Goal: Task Accomplishment & Management: Manage account settings

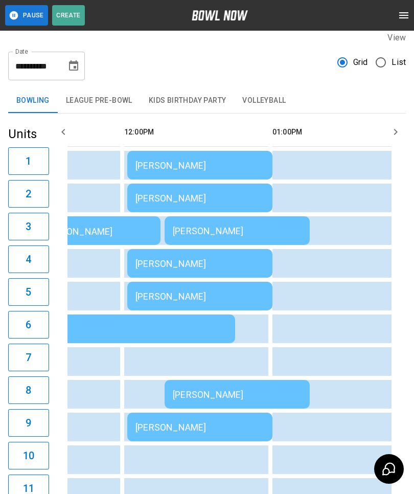
scroll to position [0, 400]
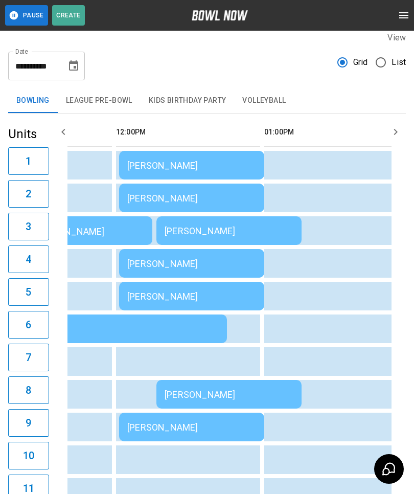
click at [128, 153] on td "[PERSON_NAME]" at bounding box center [191, 165] width 145 height 29
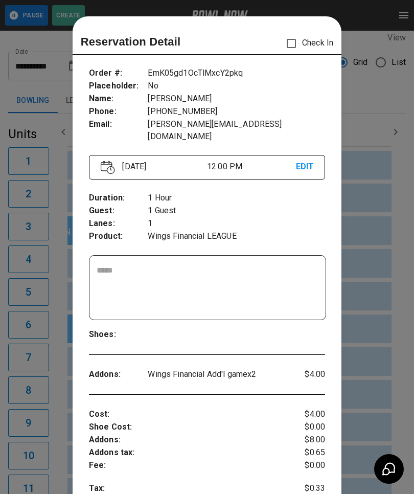
scroll to position [16, 0]
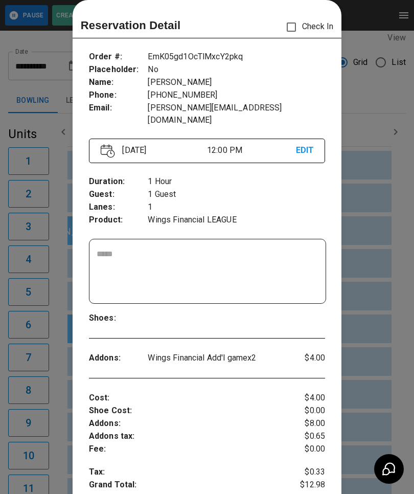
click at [38, 358] on div at bounding box center [207, 247] width 414 height 494
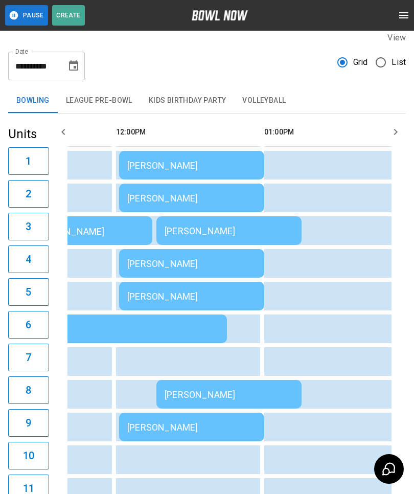
click at [177, 198] on div "[PERSON_NAME]" at bounding box center [191, 198] width 129 height 11
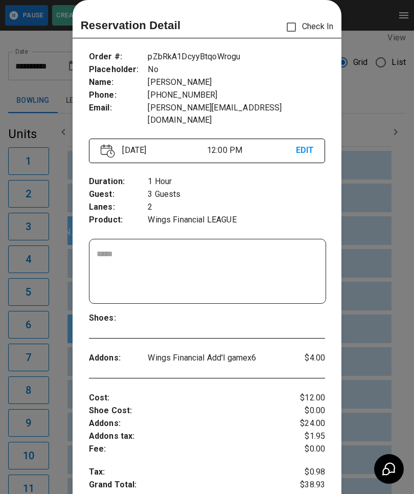
click at [61, 358] on div at bounding box center [207, 247] width 414 height 494
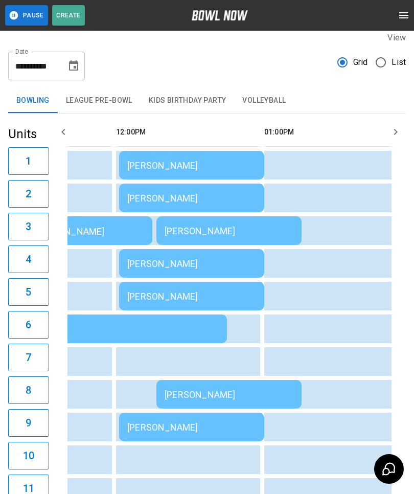
click at [186, 262] on div "[PERSON_NAME]" at bounding box center [191, 263] width 129 height 11
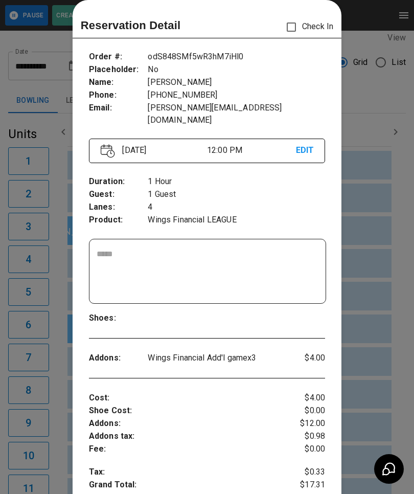
click at [50, 357] on div at bounding box center [207, 247] width 414 height 494
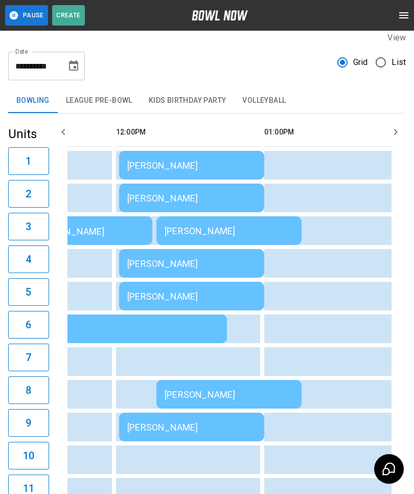
click at [189, 295] on div "[PERSON_NAME]" at bounding box center [191, 296] width 129 height 11
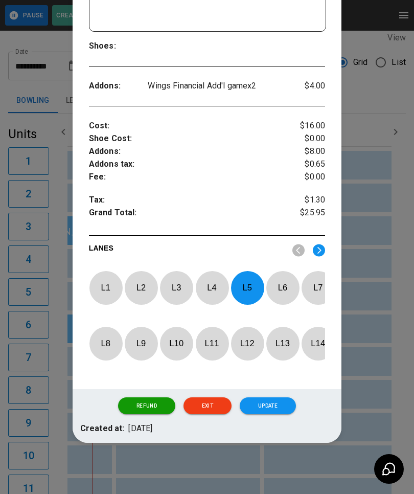
scroll to position [288, 0]
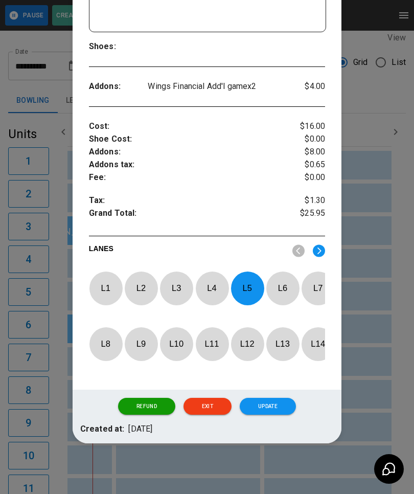
click at [382, 250] on div at bounding box center [207, 247] width 414 height 494
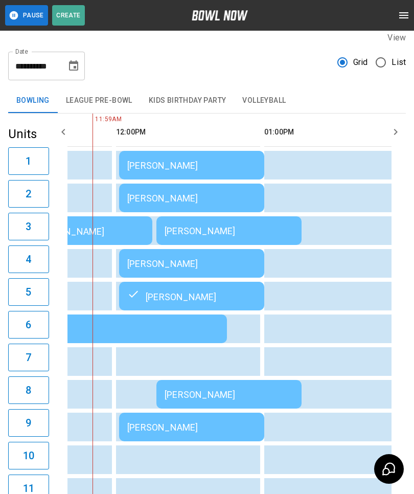
click at [195, 261] on div "[PERSON_NAME]" at bounding box center [191, 263] width 129 height 11
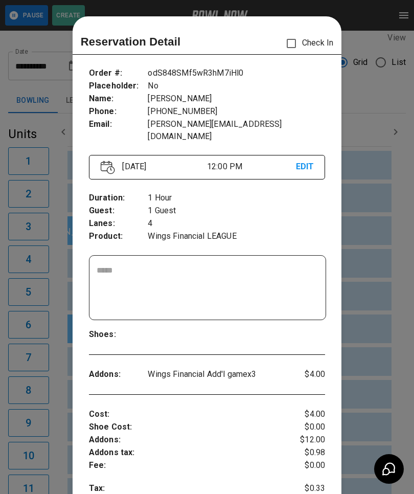
scroll to position [16, 0]
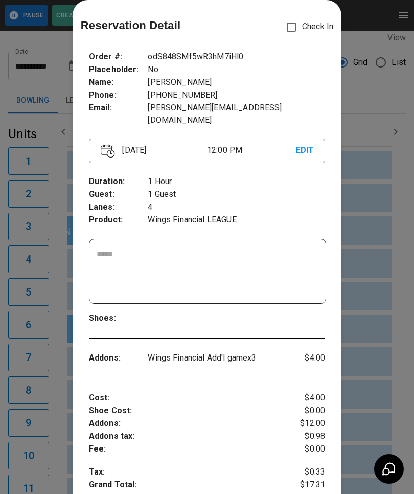
click at [377, 220] on div at bounding box center [207, 247] width 414 height 494
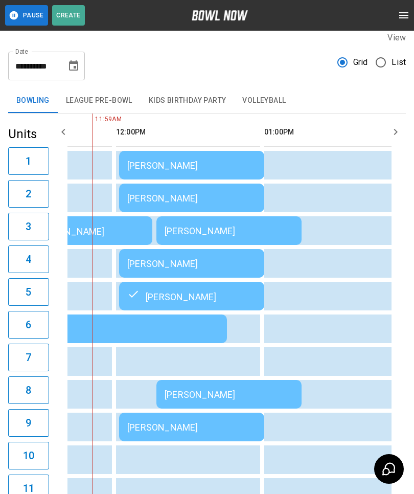
click at [235, 227] on div "[PERSON_NAME]" at bounding box center [229, 230] width 129 height 11
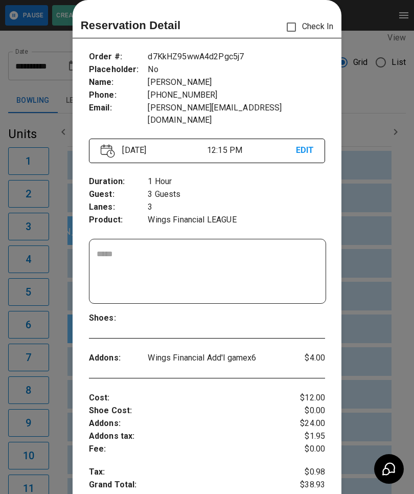
click at [385, 155] on div at bounding box center [207, 247] width 414 height 494
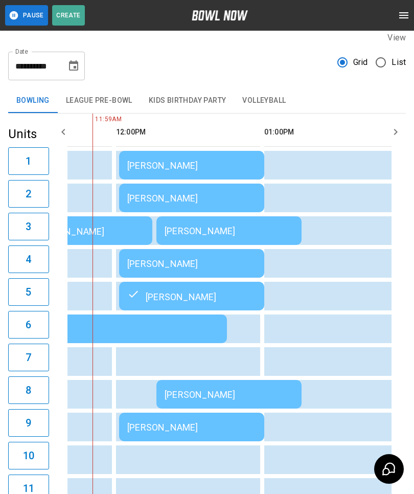
click at [231, 196] on div "[PERSON_NAME]" at bounding box center [191, 198] width 129 height 11
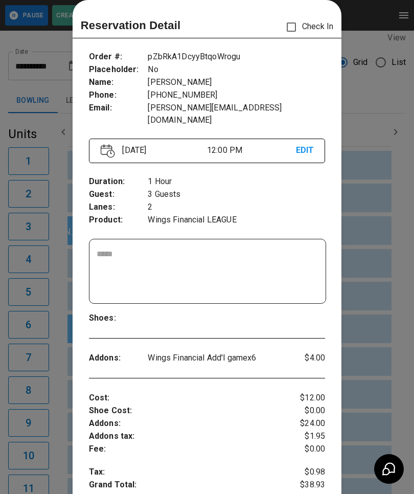
click at [382, 162] on div at bounding box center [207, 247] width 414 height 494
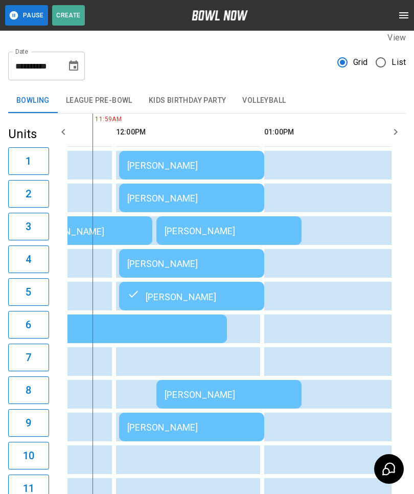
click at [237, 165] on div "[PERSON_NAME]" at bounding box center [191, 165] width 129 height 11
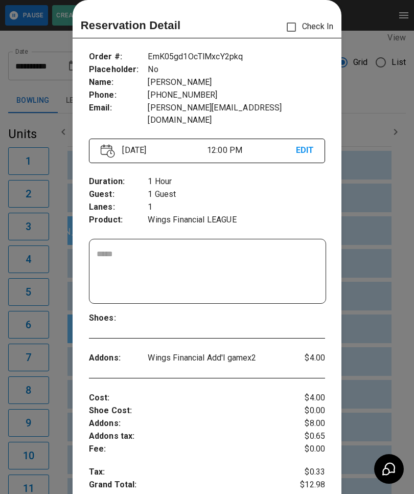
click at [385, 152] on div at bounding box center [207, 247] width 414 height 494
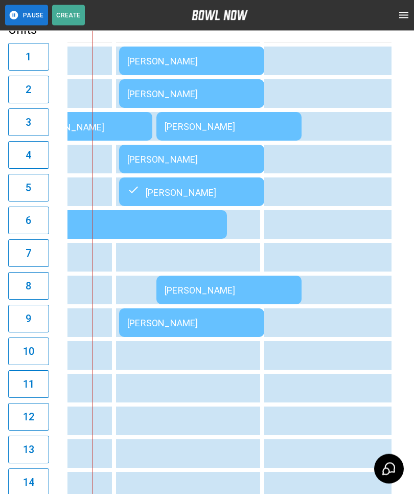
click at [258, 285] on td "[PERSON_NAME]" at bounding box center [228, 290] width 145 height 29
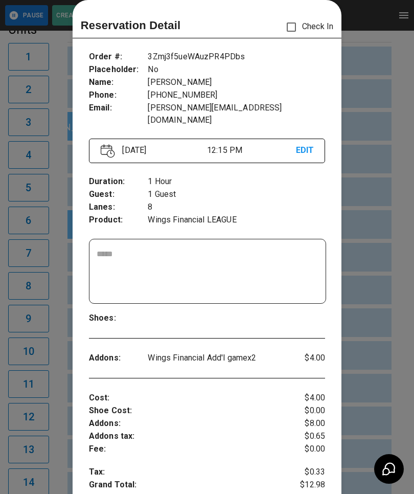
click at [380, 212] on div at bounding box center [207, 247] width 414 height 494
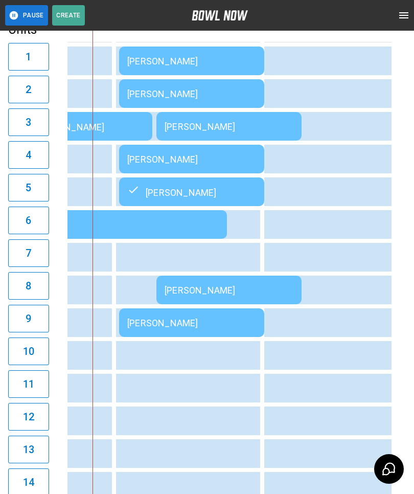
click at [272, 283] on td "[PERSON_NAME]" at bounding box center [228, 290] width 145 height 29
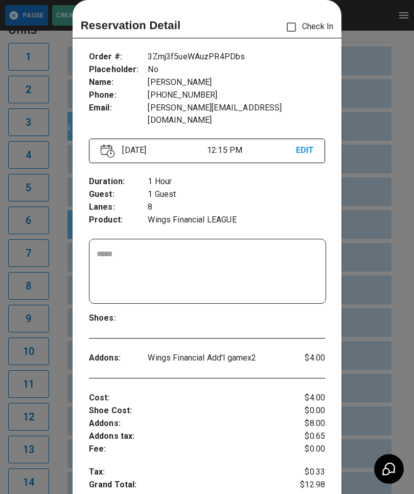
click at [386, 226] on div at bounding box center [207, 247] width 414 height 494
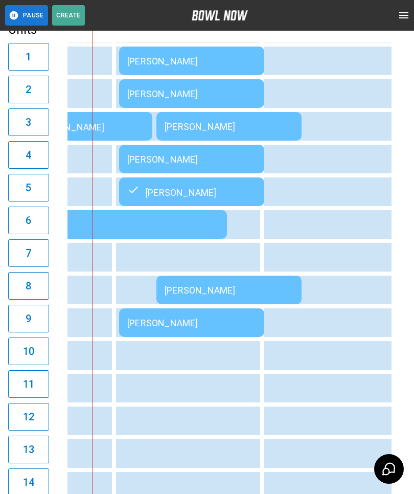
click at [236, 314] on td "[PERSON_NAME]" at bounding box center [191, 322] width 145 height 29
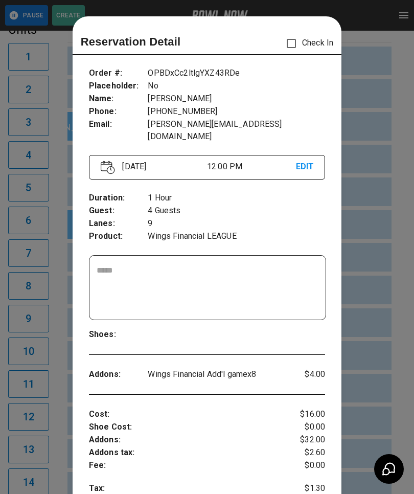
scroll to position [0, 0]
click at [48, 325] on div at bounding box center [207, 247] width 414 height 494
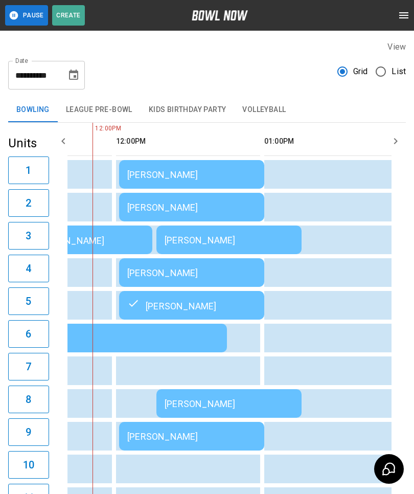
click at [167, 309] on div "[PERSON_NAME]" at bounding box center [191, 305] width 129 height 12
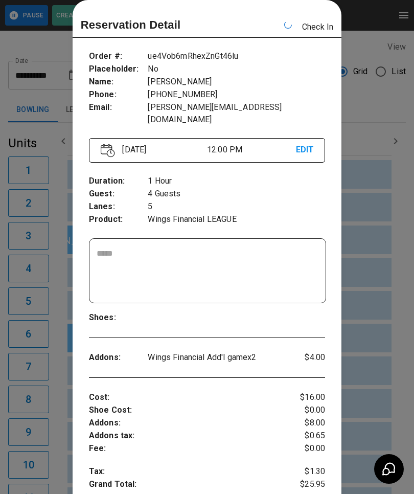
scroll to position [0, 445]
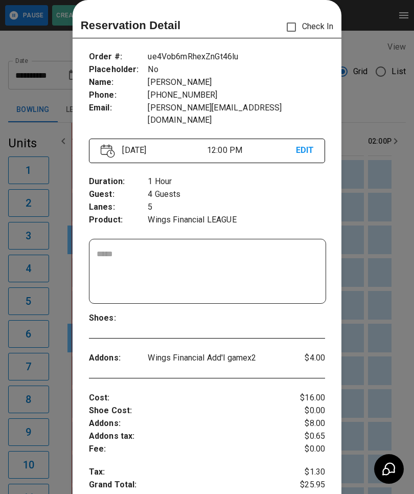
click at [65, 347] on div at bounding box center [207, 247] width 414 height 494
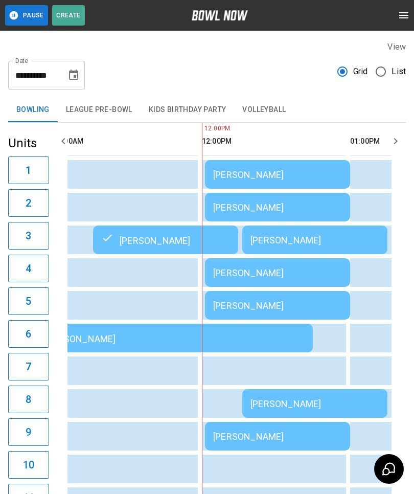
scroll to position [0, 314]
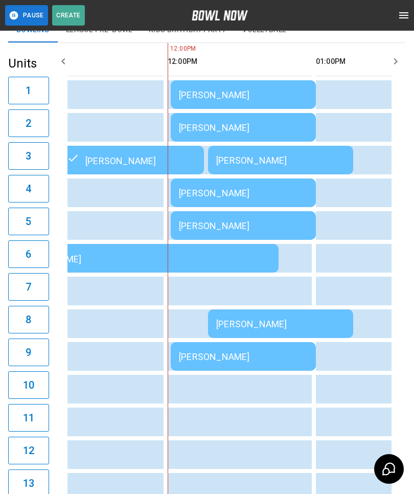
click at [228, 359] on div "[PERSON_NAME]" at bounding box center [243, 356] width 129 height 11
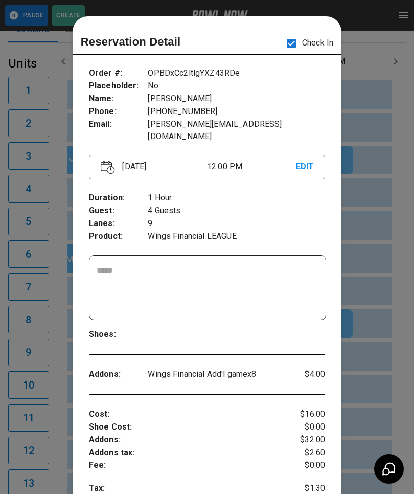
click at [59, 403] on div at bounding box center [207, 247] width 414 height 494
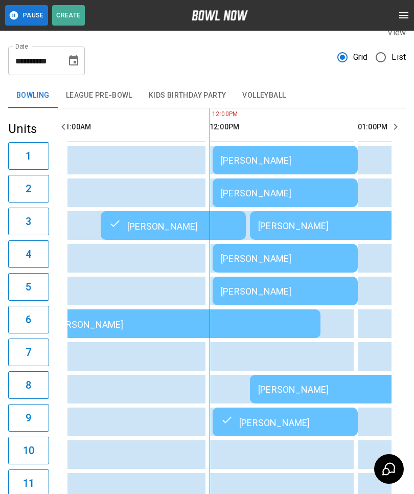
click at [257, 289] on div "[PERSON_NAME]" at bounding box center [285, 291] width 129 height 11
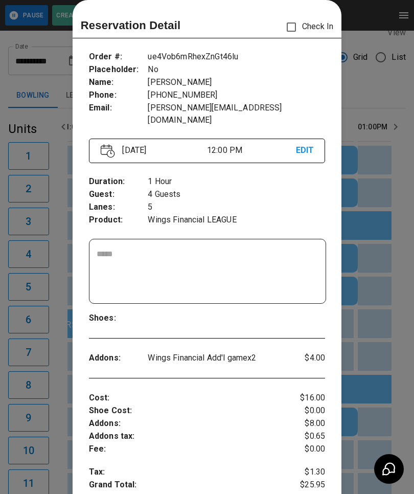
click at [380, 240] on div at bounding box center [207, 247] width 414 height 494
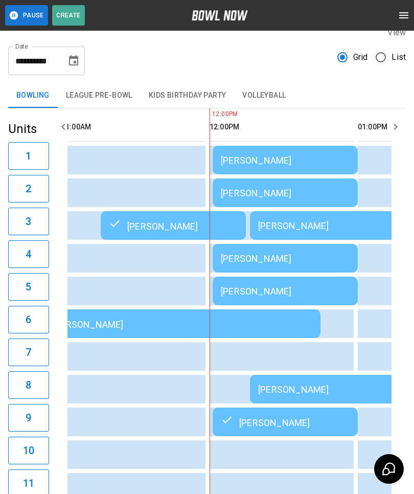
click at [266, 156] on div "[PERSON_NAME]" at bounding box center [285, 160] width 129 height 11
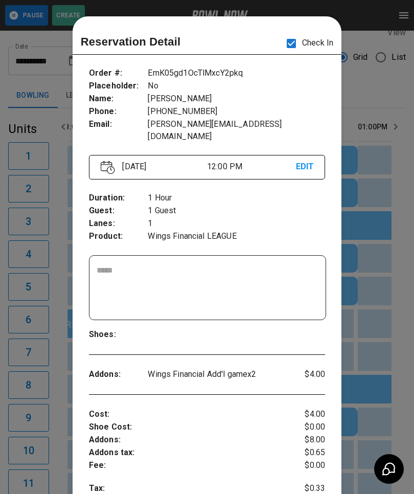
click at [48, 300] on div at bounding box center [207, 247] width 414 height 494
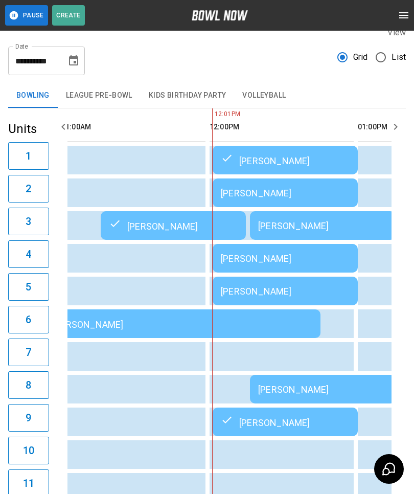
click at [276, 162] on div "[PERSON_NAME]" at bounding box center [285, 160] width 129 height 12
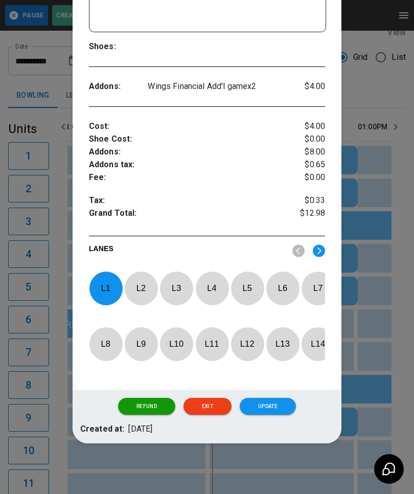
click at [57, 298] on div at bounding box center [207, 247] width 414 height 494
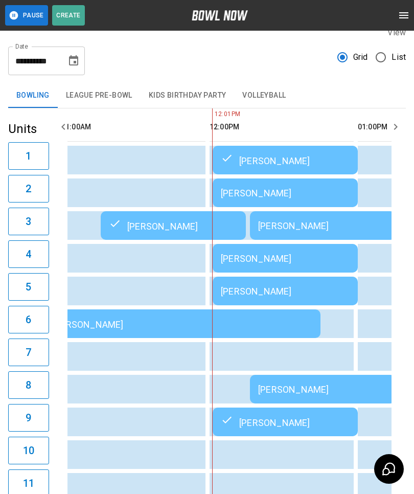
click at [279, 192] on div "[PERSON_NAME]" at bounding box center [285, 193] width 129 height 11
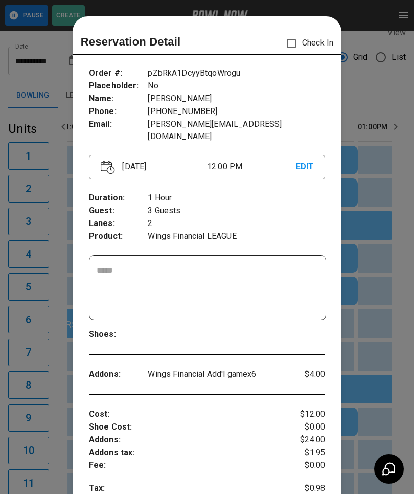
scroll to position [16, 0]
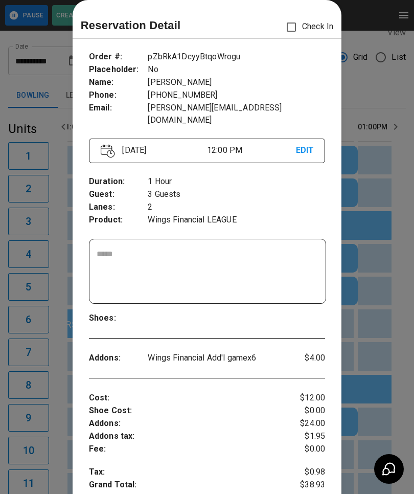
click at [395, 106] on div at bounding box center [207, 247] width 414 height 494
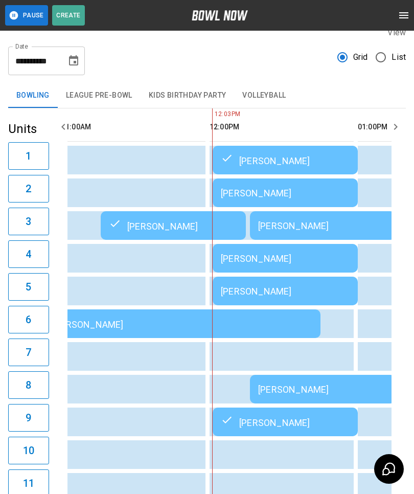
click at [295, 216] on td "[PERSON_NAME]" at bounding box center [322, 225] width 145 height 29
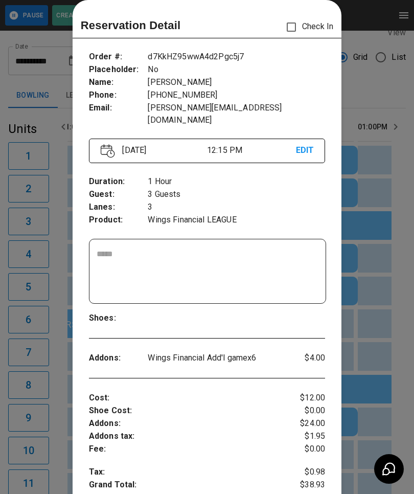
click at [380, 84] on div at bounding box center [207, 247] width 414 height 494
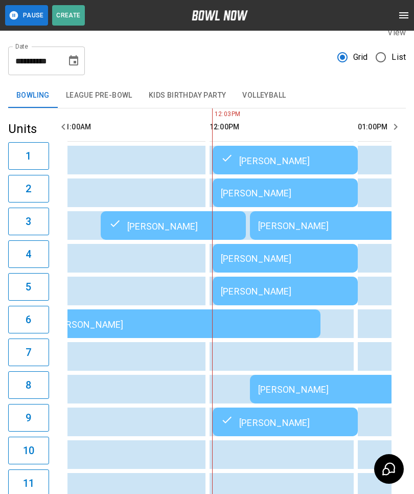
click at [293, 257] on div "[PERSON_NAME]" at bounding box center [285, 258] width 129 height 11
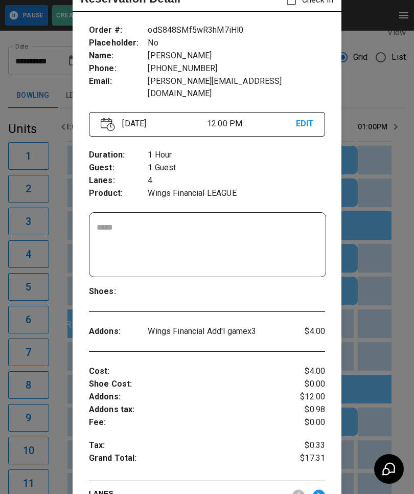
scroll to position [38, 0]
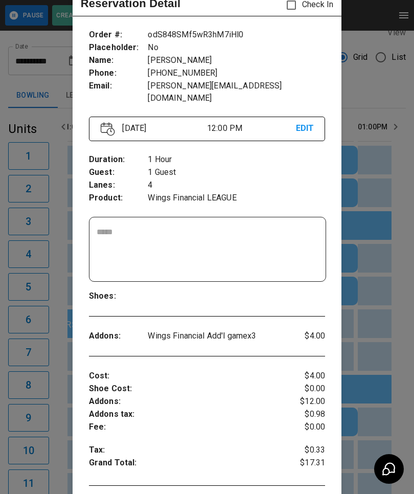
click at [380, 84] on div at bounding box center [207, 247] width 414 height 494
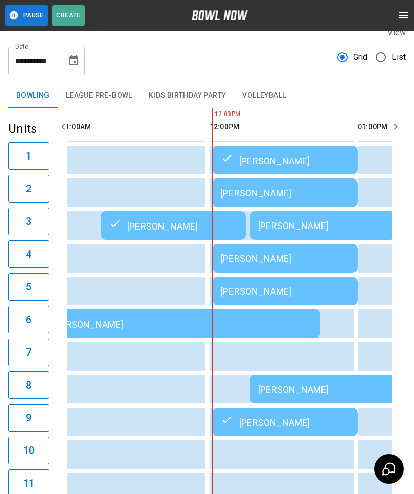
click at [298, 292] on div "[PERSON_NAME]" at bounding box center [285, 291] width 129 height 11
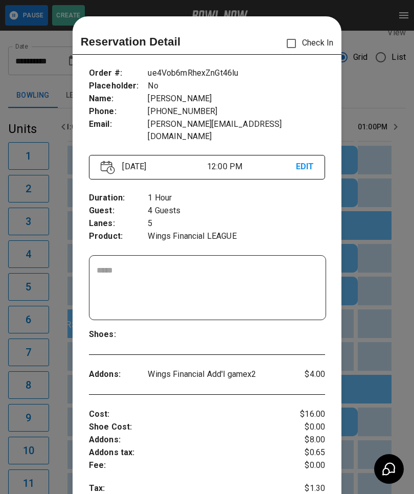
scroll to position [16, 0]
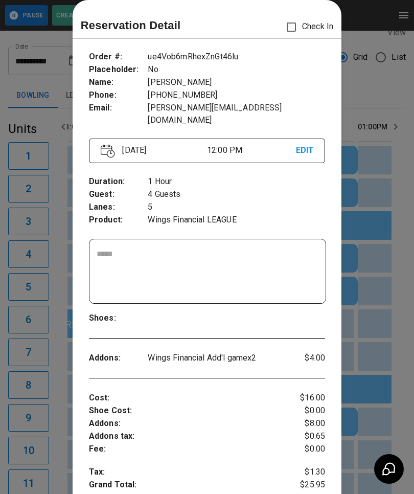
click at [365, 89] on div at bounding box center [207, 247] width 414 height 494
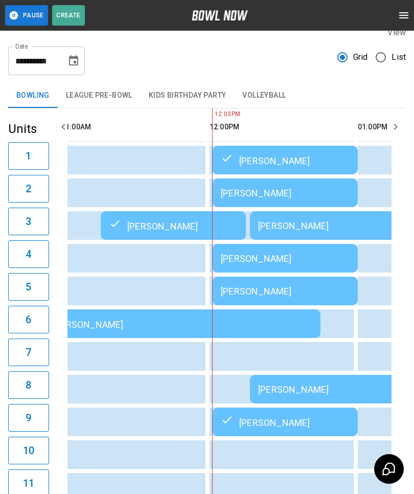
click at [372, 80] on div "**********" at bounding box center [207, 478] width 414 height 921
click at [304, 390] on div "[PERSON_NAME]" at bounding box center [322, 389] width 129 height 11
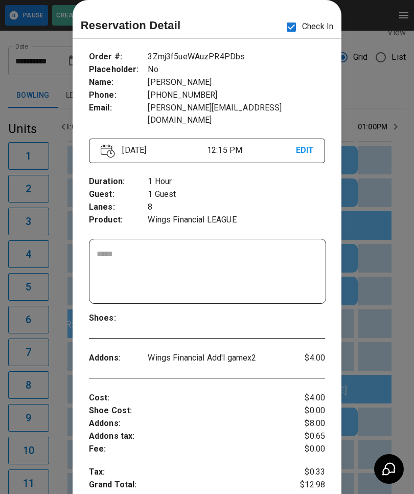
click at [381, 76] on div at bounding box center [207, 247] width 414 height 494
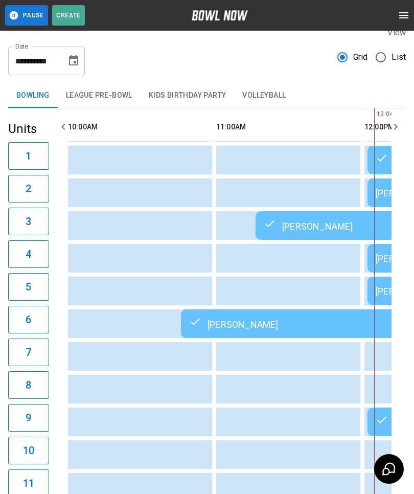
scroll to position [0, 279]
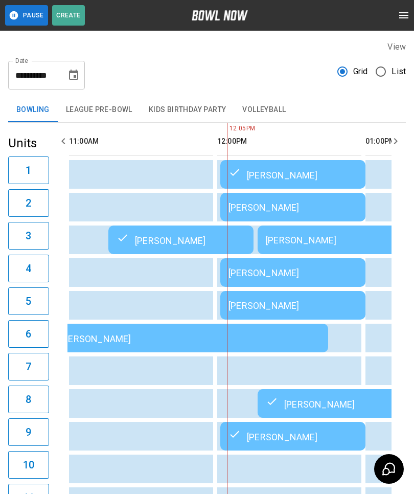
click at [94, 104] on button "League Pre-Bowl" at bounding box center [99, 110] width 83 height 25
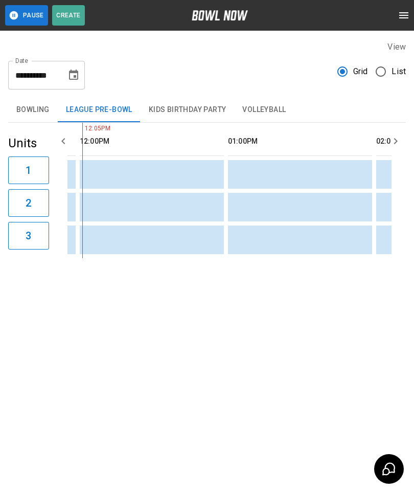
click at [182, 281] on div "**********" at bounding box center [207, 161] width 414 height 322
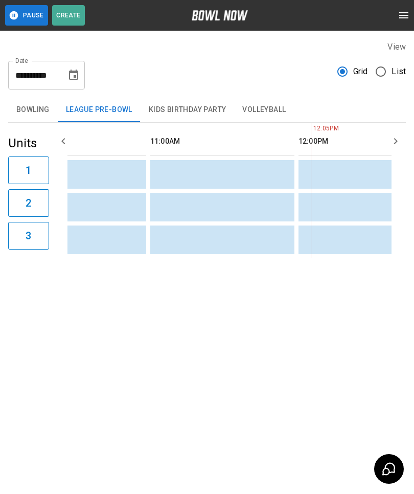
click at [31, 108] on button "Bowling" at bounding box center [33, 110] width 50 height 25
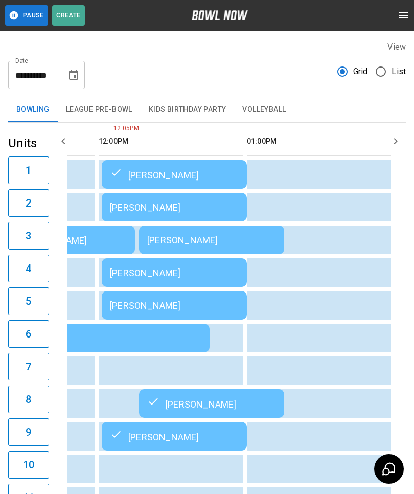
click at [186, 206] on div "[PERSON_NAME]" at bounding box center [174, 207] width 129 height 11
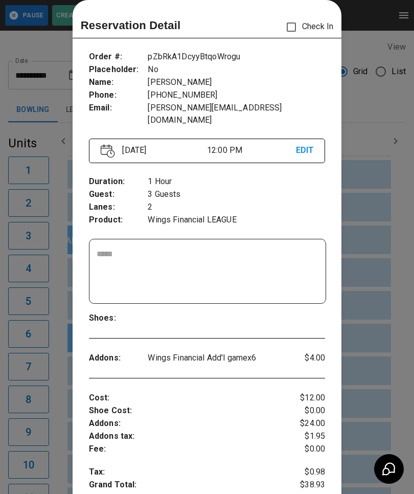
click at [388, 168] on div at bounding box center [207, 247] width 414 height 494
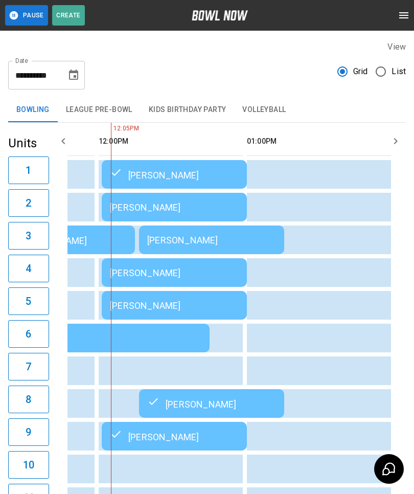
click at [172, 278] on div "[PERSON_NAME]" at bounding box center [174, 272] width 129 height 11
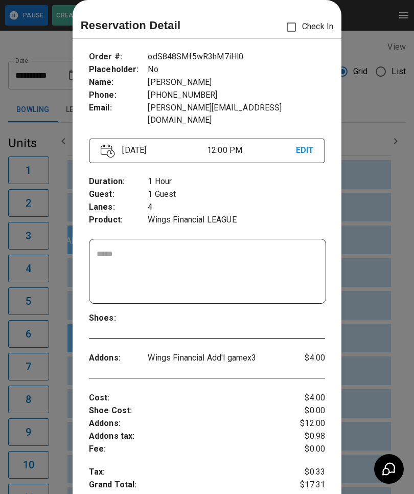
click at [374, 277] on div at bounding box center [207, 247] width 414 height 494
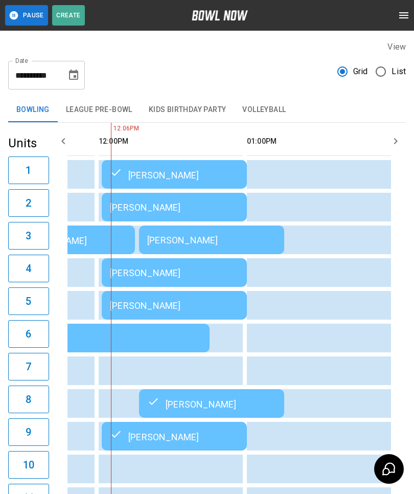
click at [184, 304] on div "[PERSON_NAME]" at bounding box center [174, 305] width 129 height 11
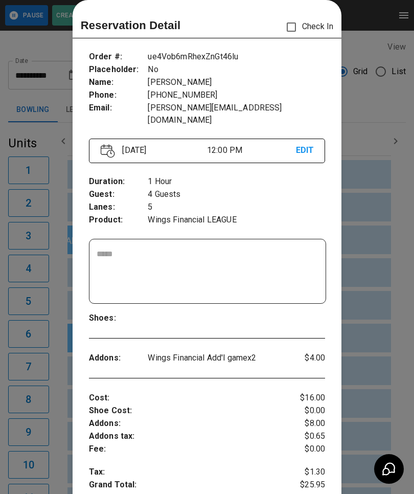
click at [377, 404] on div at bounding box center [207, 247] width 414 height 494
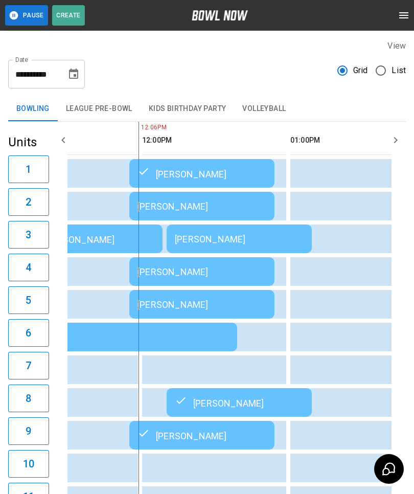
scroll to position [0, 374]
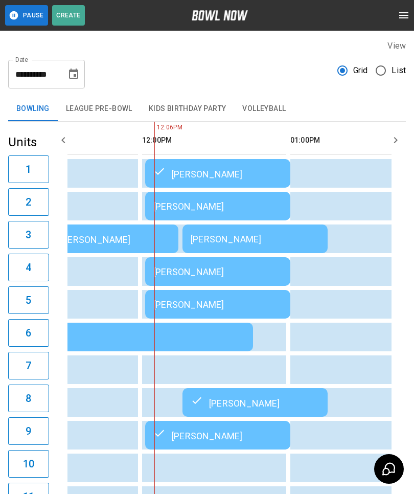
click at [236, 237] on div "[PERSON_NAME]" at bounding box center [255, 239] width 129 height 11
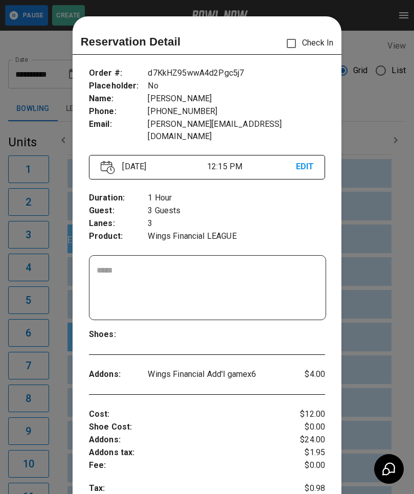
scroll to position [0, 0]
click at [381, 111] on div at bounding box center [207, 247] width 414 height 494
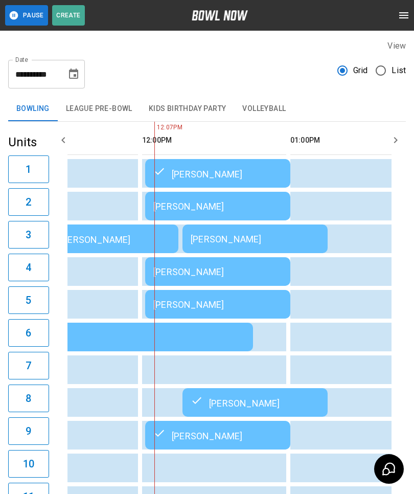
click at [230, 235] on div "[PERSON_NAME]" at bounding box center [255, 239] width 129 height 11
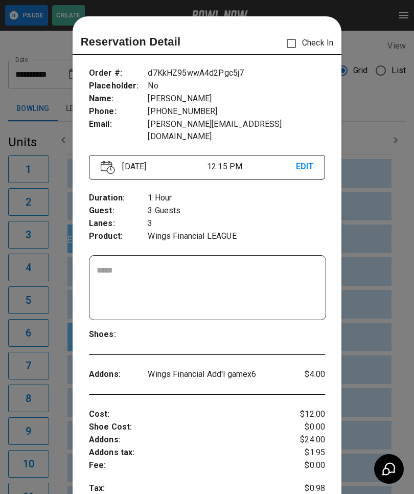
scroll to position [16, 0]
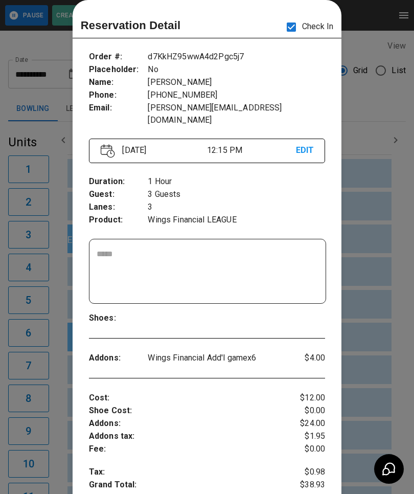
click at [33, 267] on div at bounding box center [207, 247] width 414 height 494
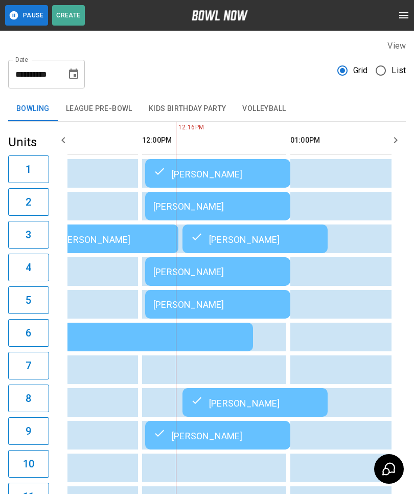
click at [200, 208] on div "[PERSON_NAME]" at bounding box center [217, 206] width 129 height 11
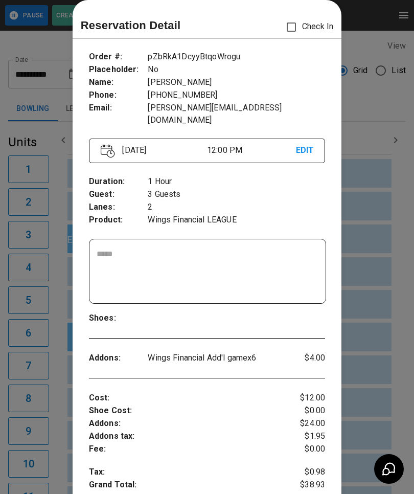
click at [52, 318] on div at bounding box center [207, 247] width 414 height 494
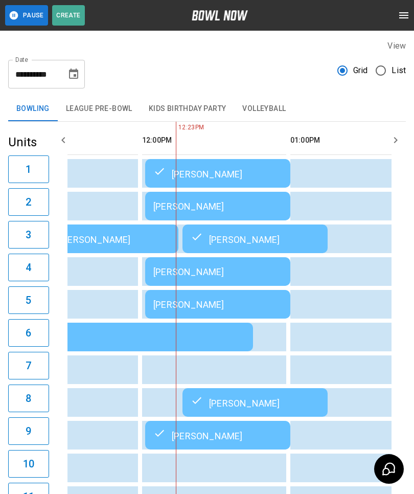
click at [251, 280] on td "[PERSON_NAME]" at bounding box center [217, 271] width 145 height 29
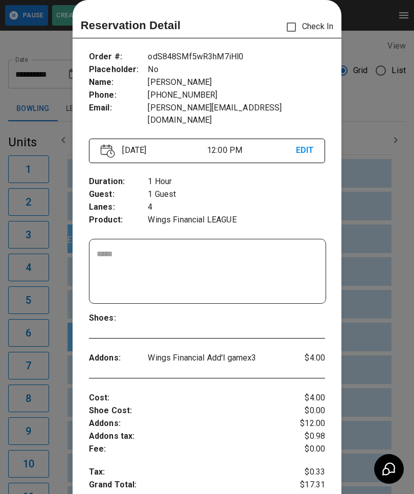
click at [55, 356] on div at bounding box center [207, 247] width 414 height 494
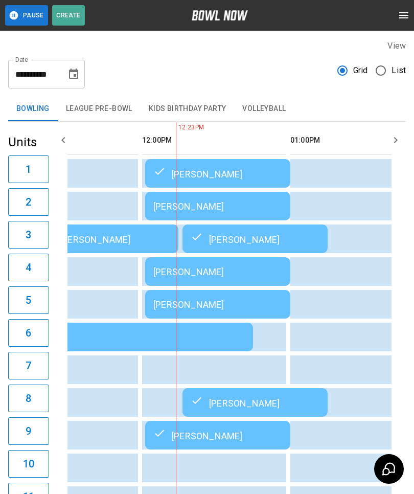
click at [269, 306] on div "[PERSON_NAME]" at bounding box center [217, 304] width 129 height 11
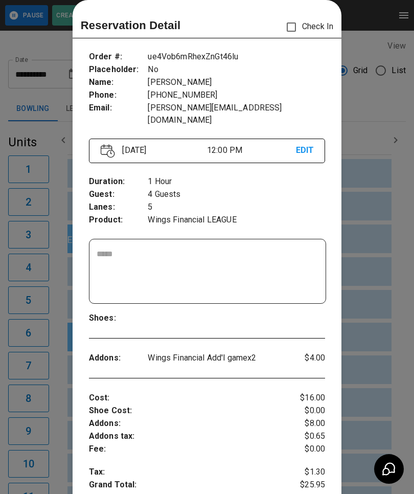
click at [53, 360] on div at bounding box center [207, 247] width 414 height 494
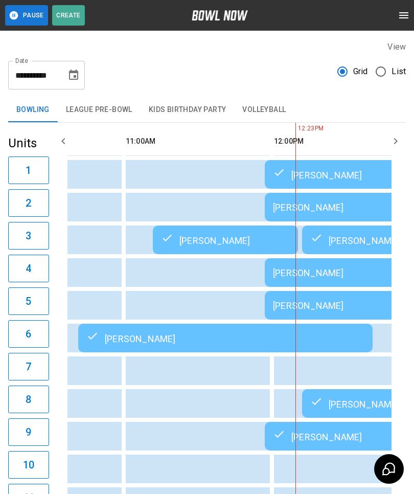
scroll to position [0, 278]
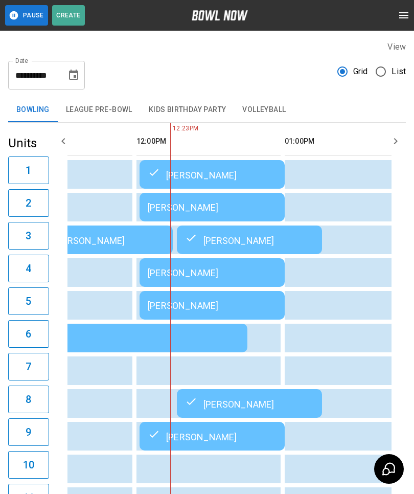
click at [221, 336] on div "[PERSON_NAME]" at bounding box center [100, 338] width 278 height 12
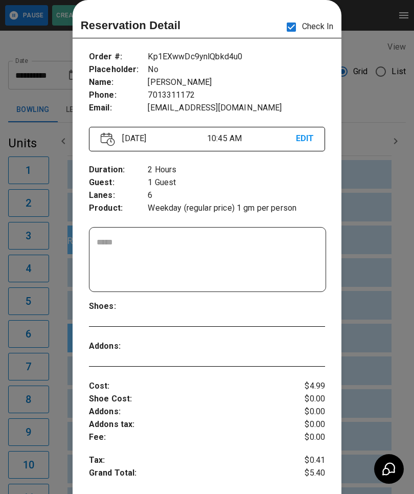
click at [46, 357] on div at bounding box center [207, 247] width 414 height 494
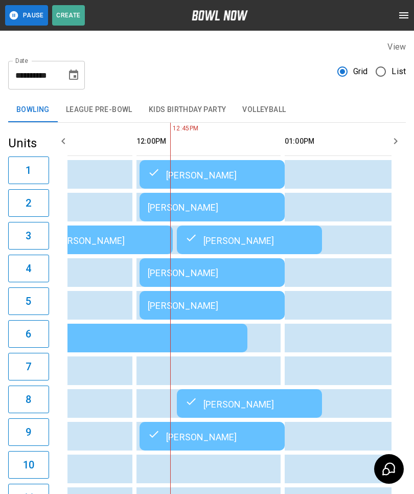
click at [72, 76] on icon "Choose date, selected date is Aug 20, 2025" at bounding box center [73, 75] width 12 height 12
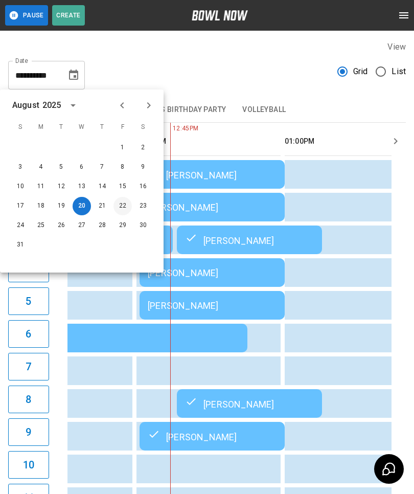
click at [123, 205] on button "22" at bounding box center [123, 206] width 18 height 18
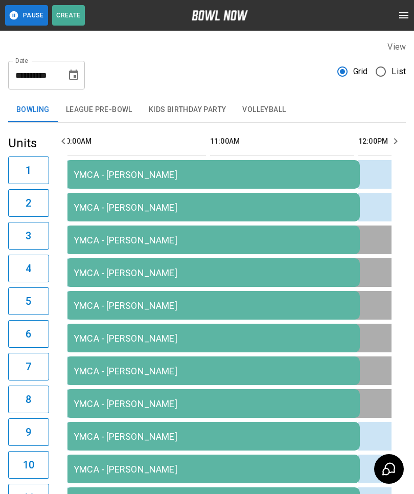
scroll to position [0, 198]
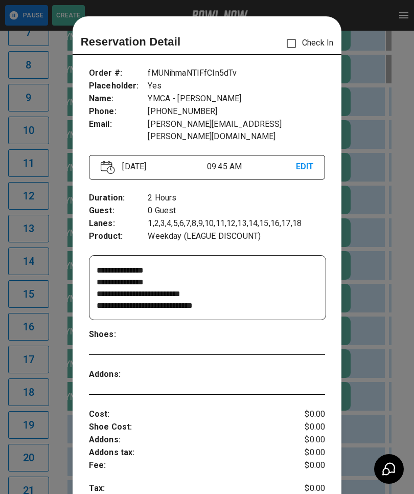
scroll to position [0, 0]
click at [60, 443] on div at bounding box center [207, 247] width 414 height 494
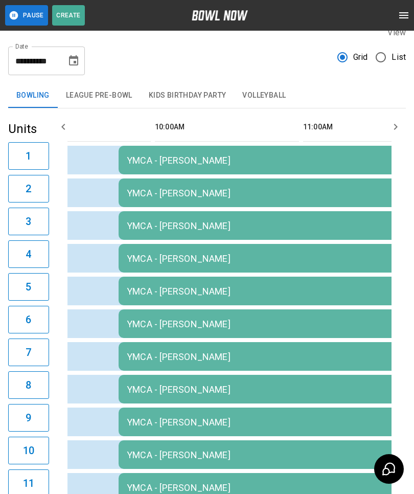
scroll to position [14, 0]
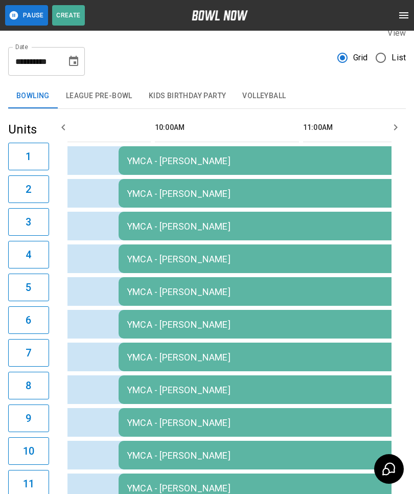
click at [70, 61] on icon "Choose date, selected date is Aug 22, 2025" at bounding box center [73, 61] width 9 height 10
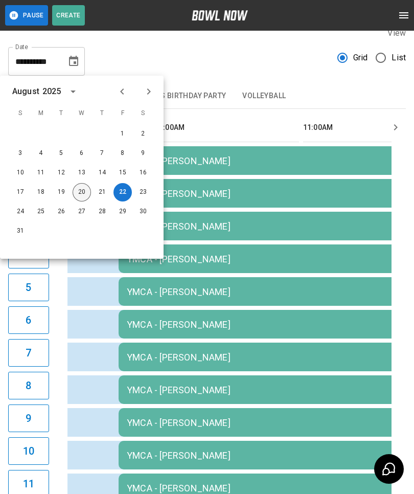
click at [86, 191] on button "20" at bounding box center [82, 192] width 18 height 18
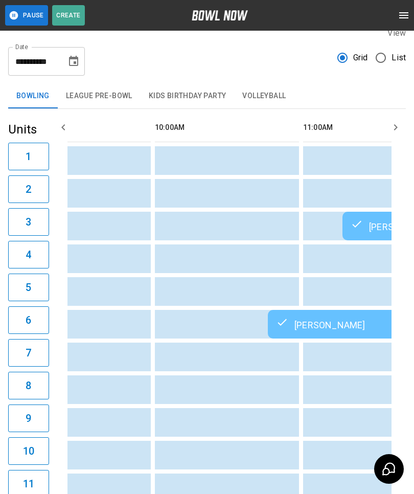
type input "**********"
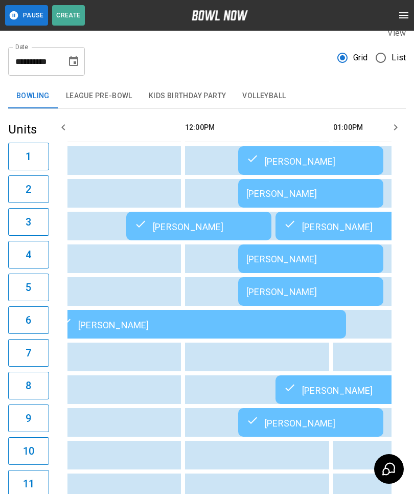
scroll to position [0, 286]
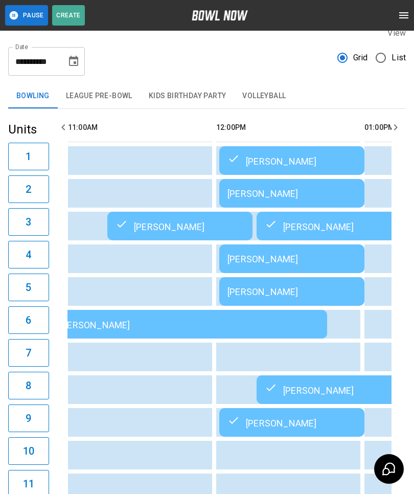
click at [255, 263] on div "[PERSON_NAME]" at bounding box center [292, 259] width 129 height 11
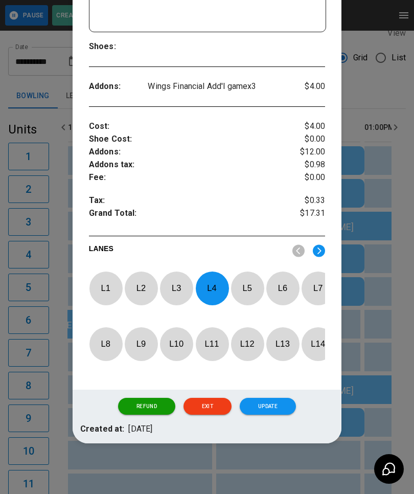
click at [154, 398] on button "Refund" at bounding box center [146, 406] width 57 height 17
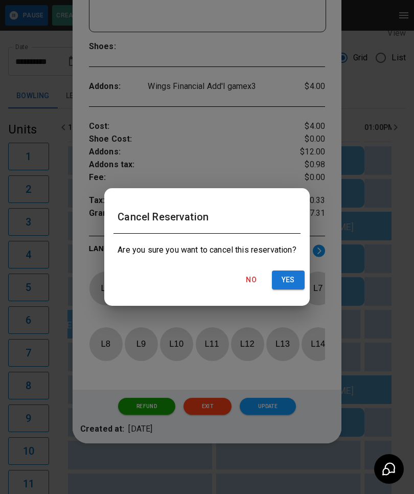
click at [295, 276] on button "Yes" at bounding box center [288, 279] width 33 height 19
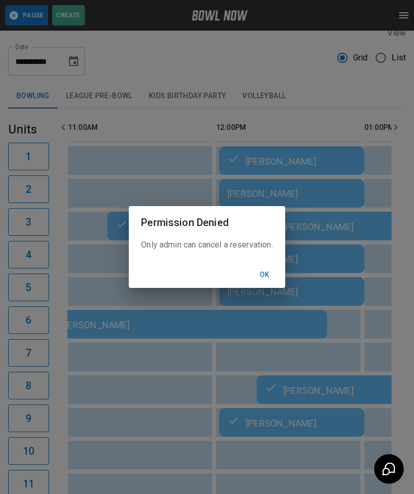
click at [265, 273] on button "Ok" at bounding box center [265, 274] width 33 height 19
